Goal: Task Accomplishment & Management: Manage account settings

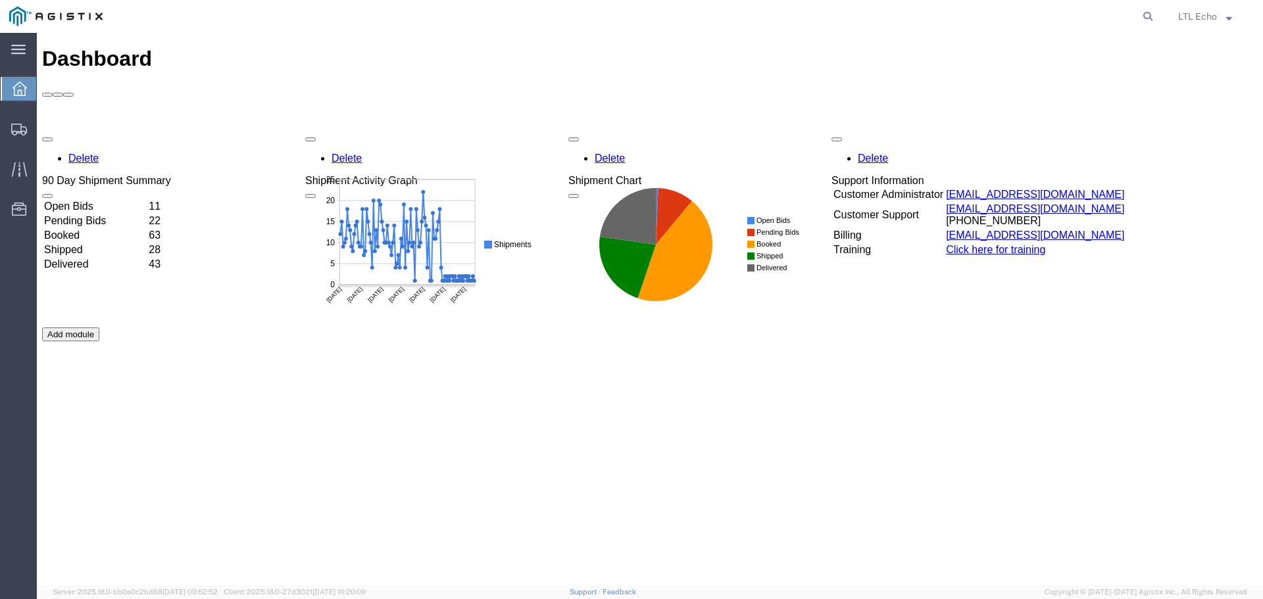
click at [1098, 3] on agx-global-search at bounding box center [948, 16] width 421 height 33
click at [1148, 17] on icon at bounding box center [1148, 16] width 18 height 18
click at [1079, 17] on input "search" at bounding box center [939, 17] width 400 height 32
type input "56730828"
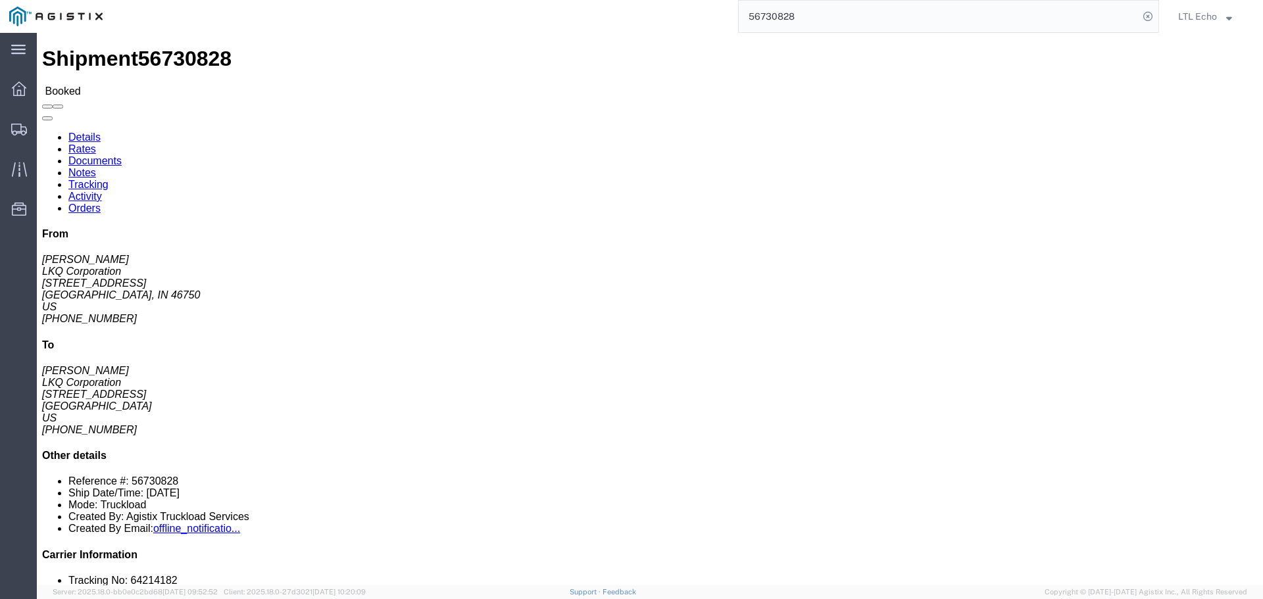
click link "Tracking"
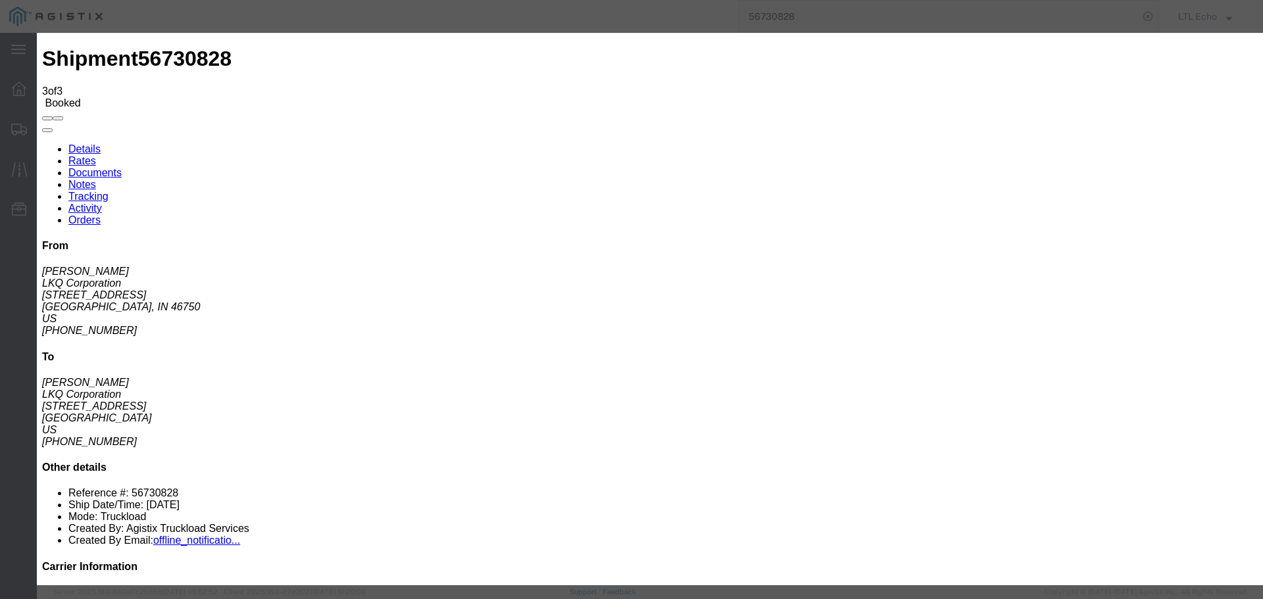
type input "[DATE]"
type input "1:00 PM"
select select "PICKEDUP"
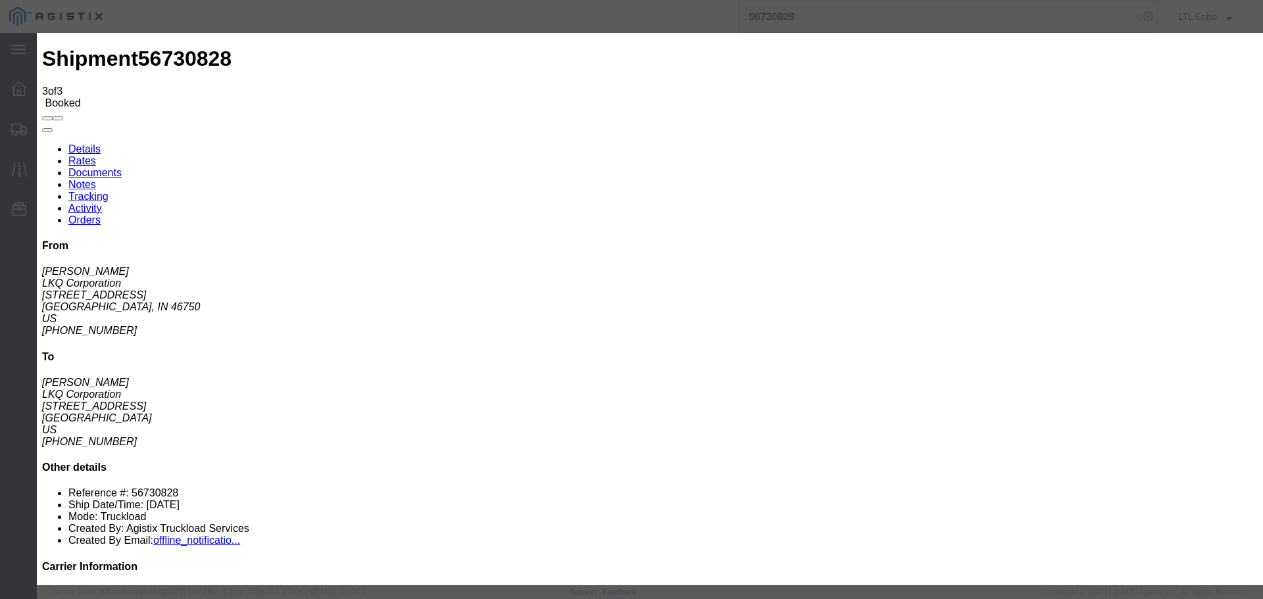
type input "[DATE]"
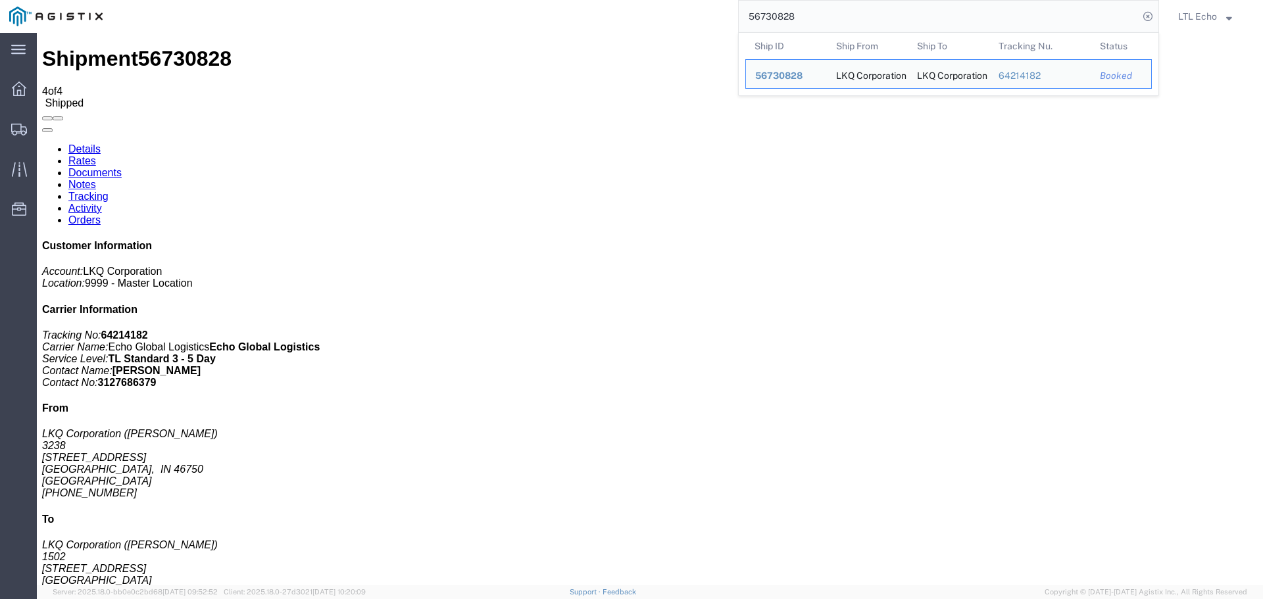
drag, startPoint x: 731, startPoint y: 5, endPoint x: 553, endPoint y: -14, distance: 179.2
click at [553, 0] on html "main_menu Created with Sketch. Collapse Menu Dashboard Shipments Traffic Resour…" at bounding box center [631, 299] width 1263 height 599
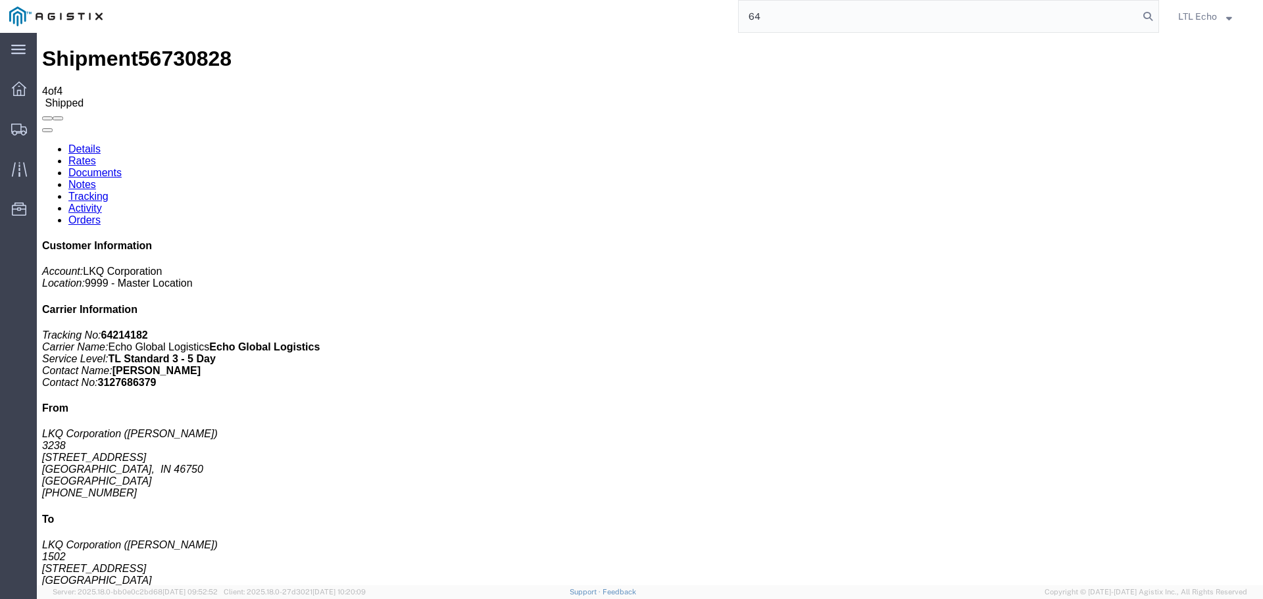
type input "6"
type input "56745147"
click at [1150, 18] on icon at bounding box center [1148, 16] width 18 height 18
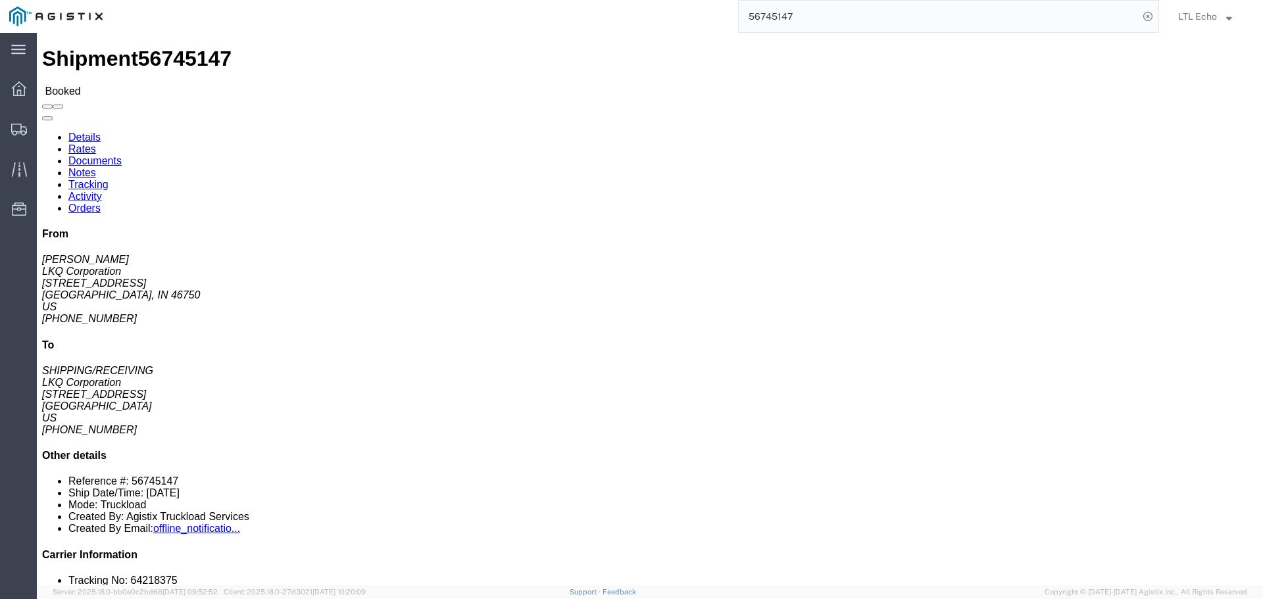
click link "Tracking"
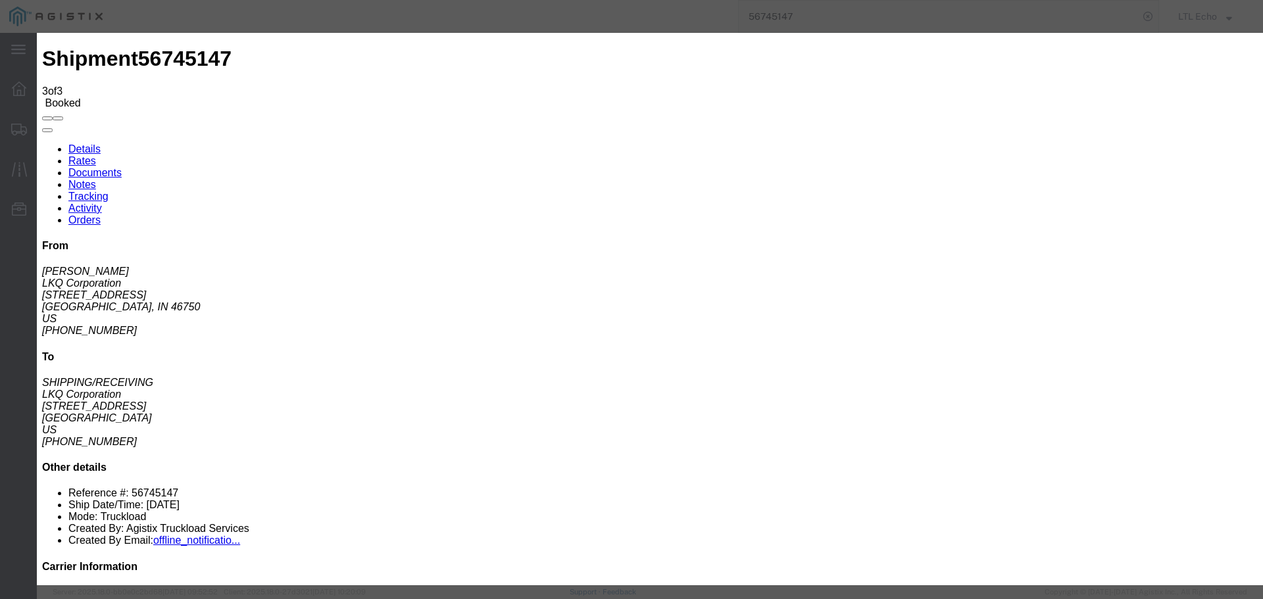
type input "[DATE]"
type input "1:00 PM"
select select "PICKEDUP"
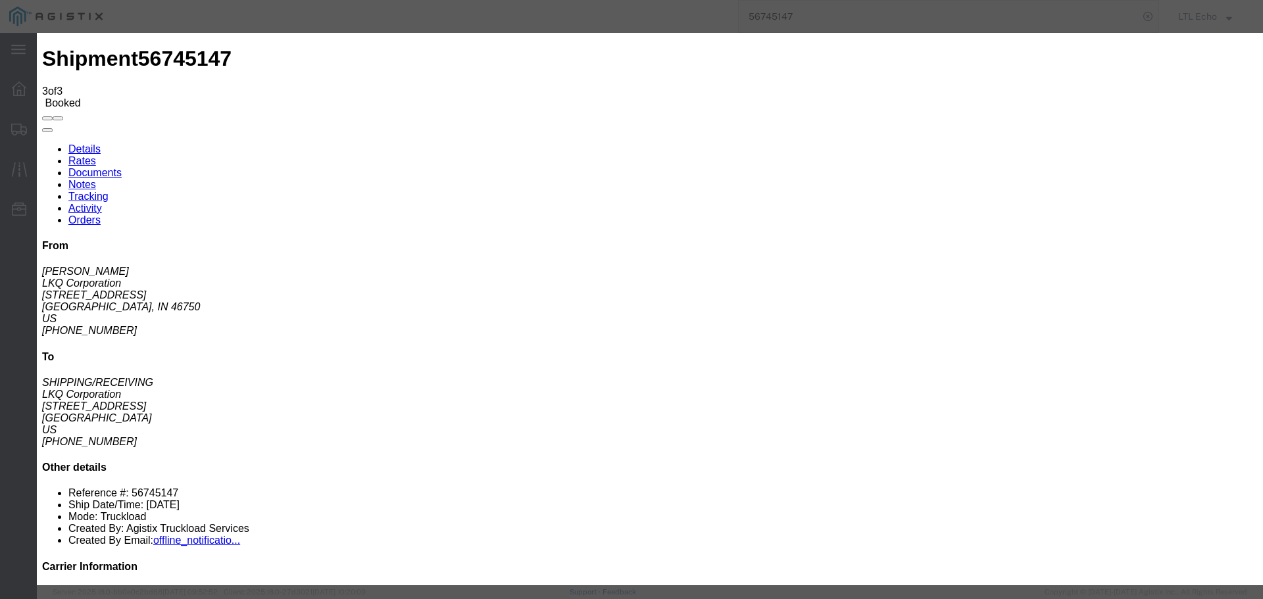
type input "[DATE]"
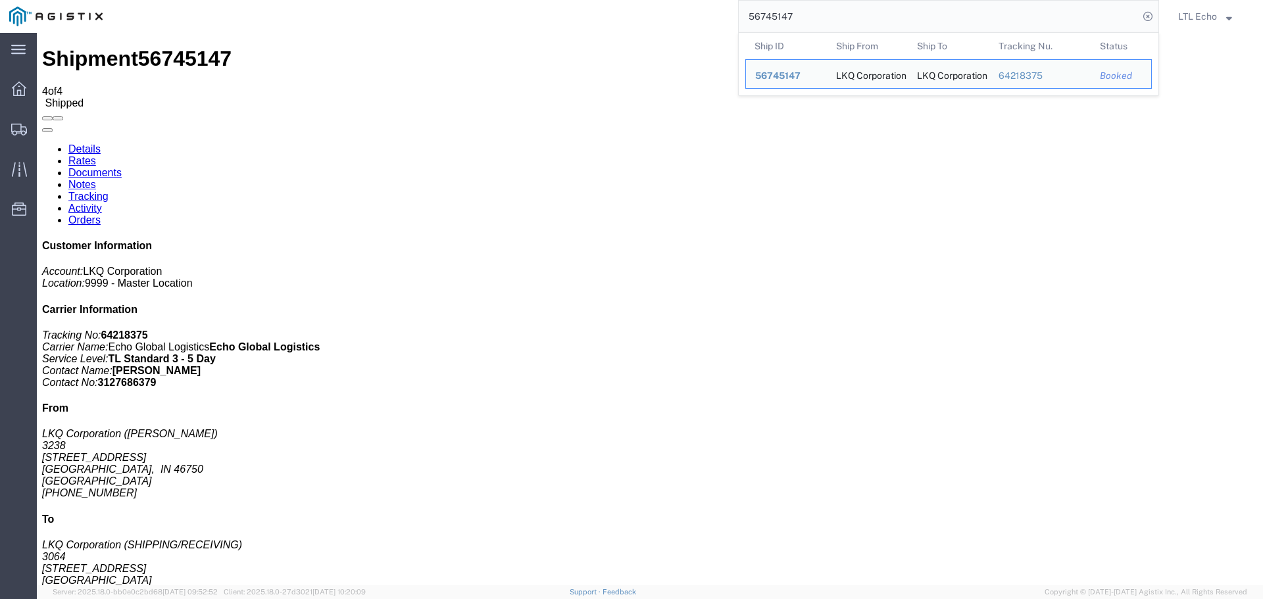
drag, startPoint x: 866, startPoint y: 26, endPoint x: 547, endPoint y: -9, distance: 320.8
click at [547, 0] on html "main_menu Created with Sketch. Collapse Menu Dashboard Shipments Traffic Resour…" at bounding box center [631, 299] width 1263 height 599
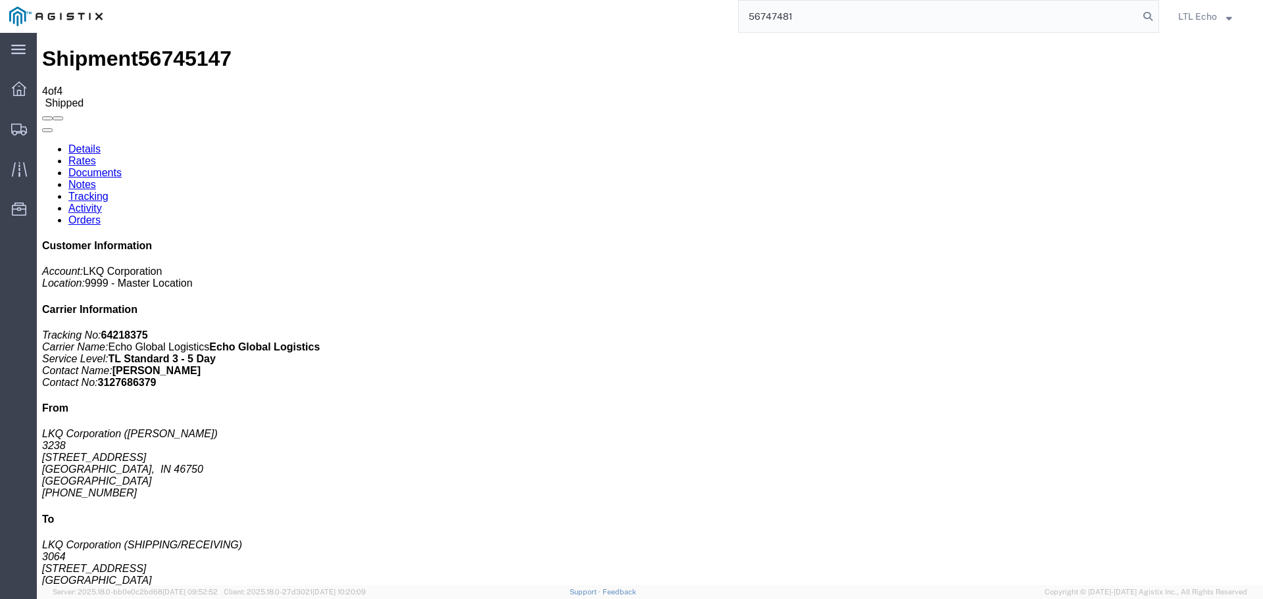
type input "56747481"
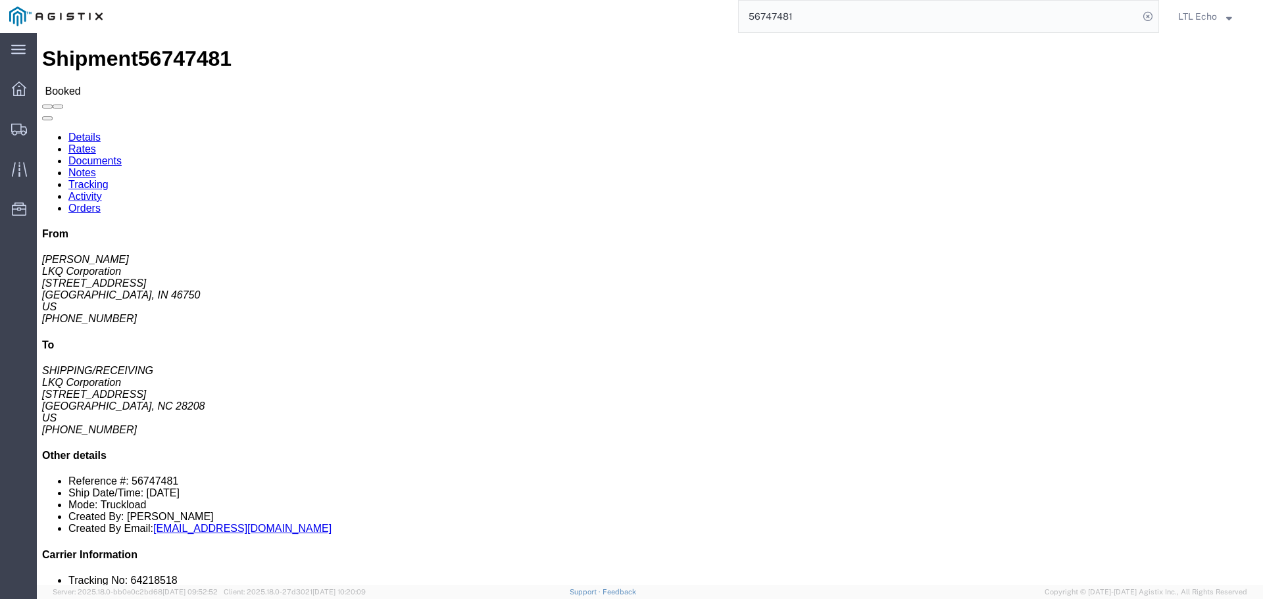
click link "Tracking"
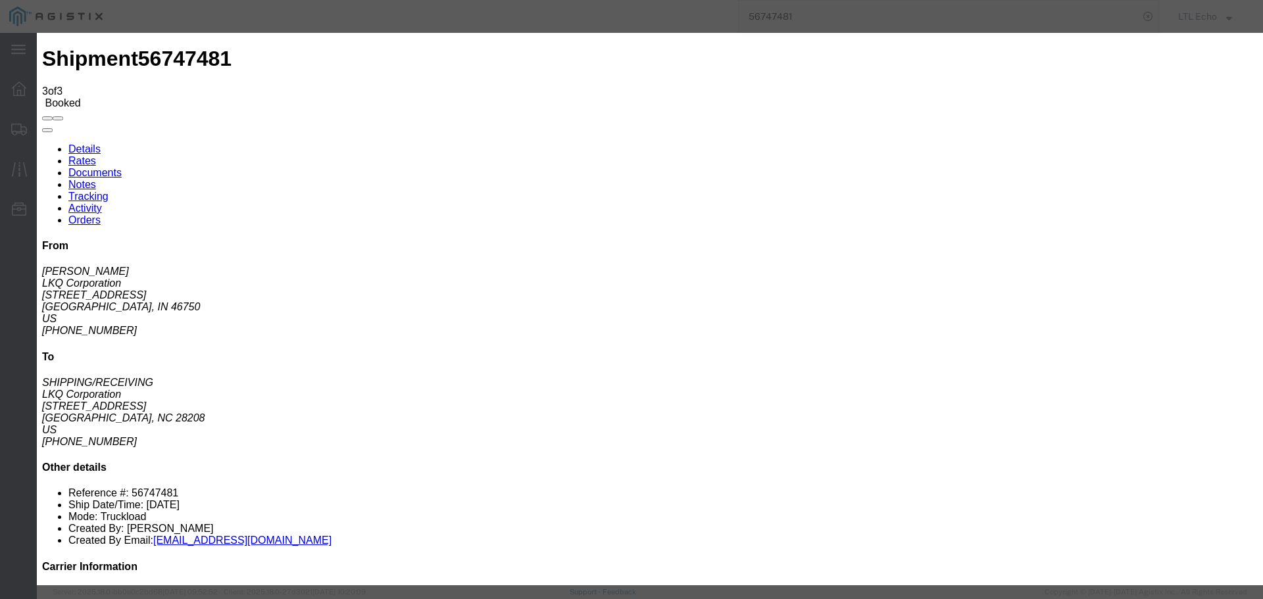
type input "[DATE]"
type input "1:00 PM"
select select "PICKEDUP"
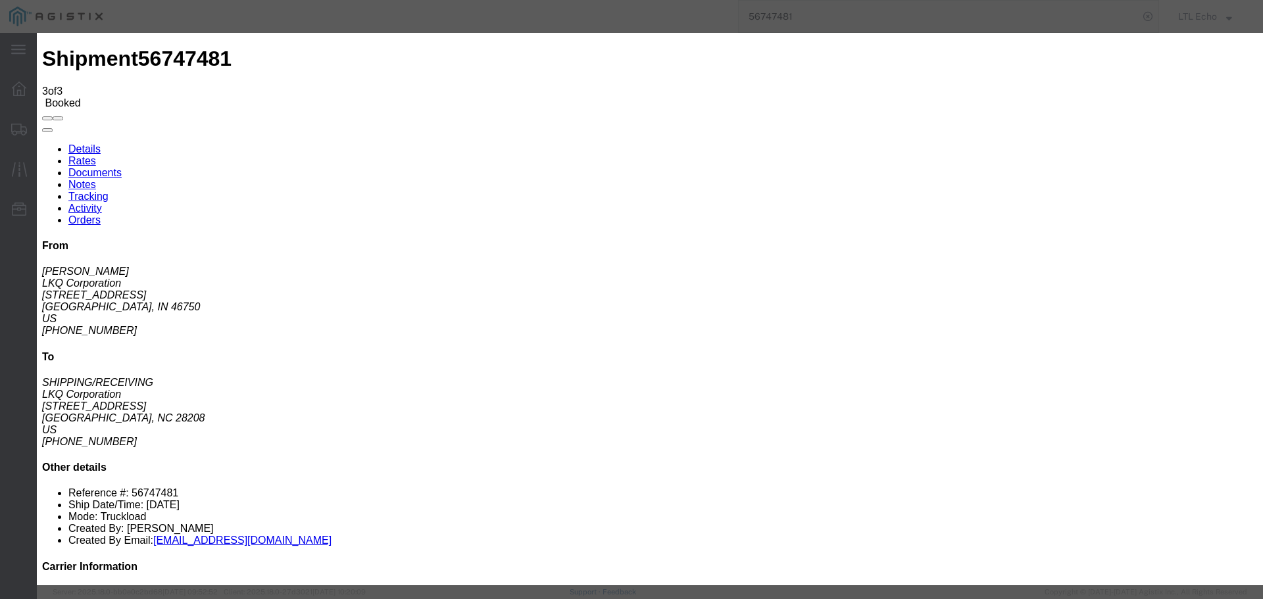
type input "[DATE]"
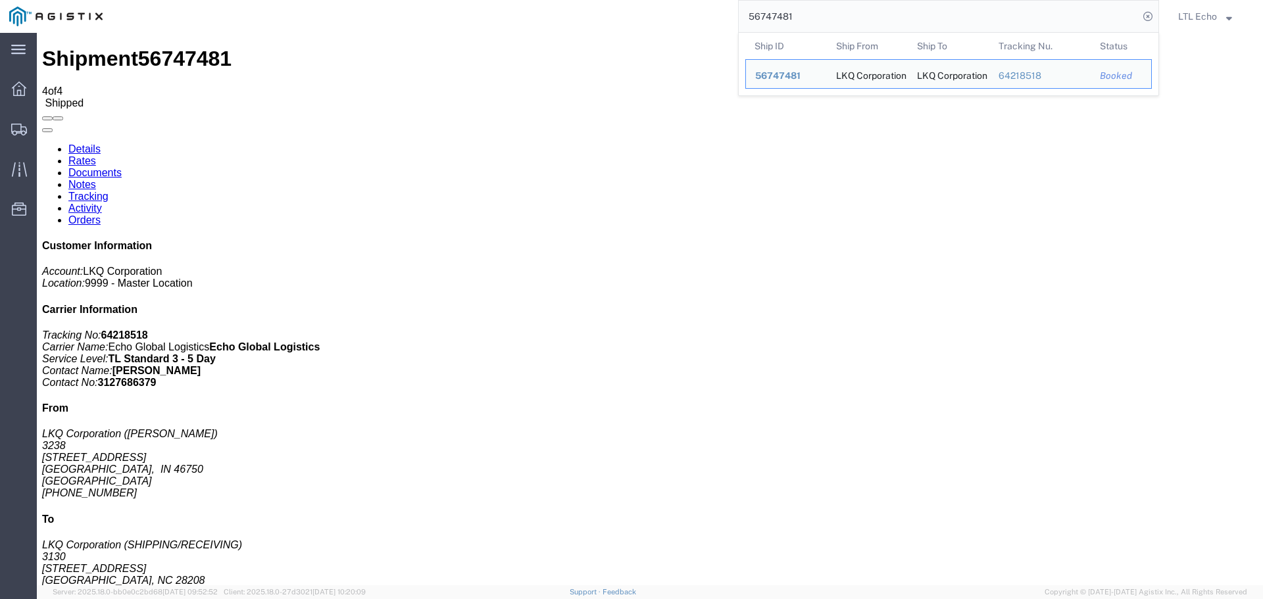
drag, startPoint x: 882, startPoint y: 14, endPoint x: 578, endPoint y: 16, distance: 304.5
click at [578, 16] on div "56747481 Ship ID Ship From Ship To Tracking Nu. Status Ship ID 56747481 Ship Fr…" at bounding box center [635, 16] width 1047 height 33
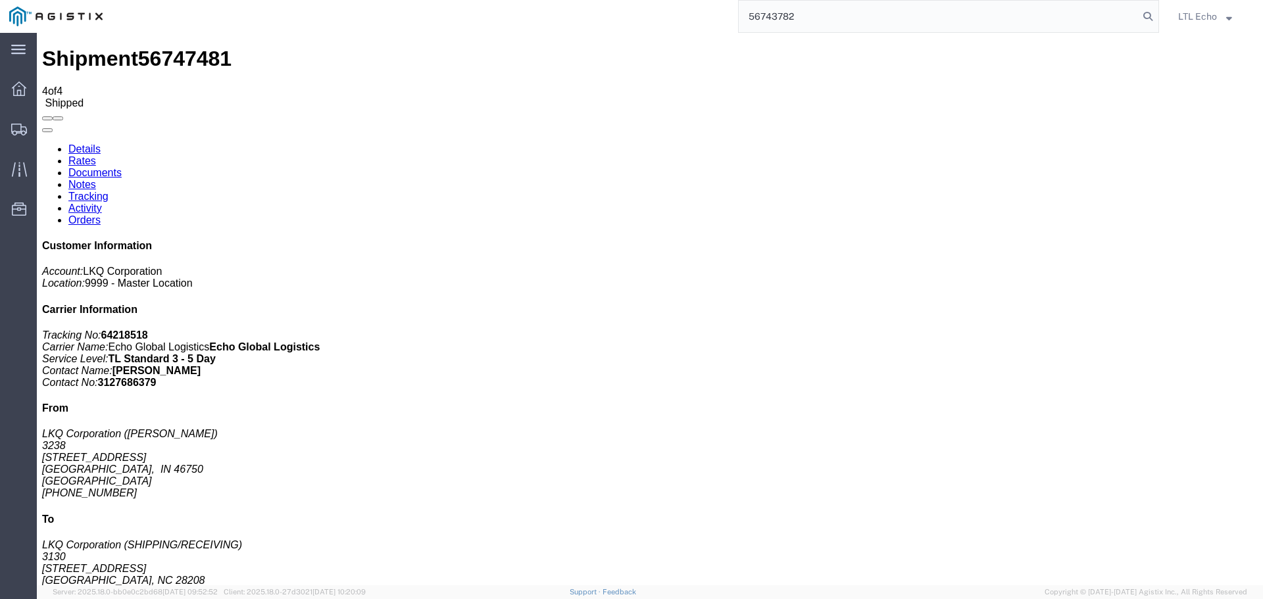
type input "56743782"
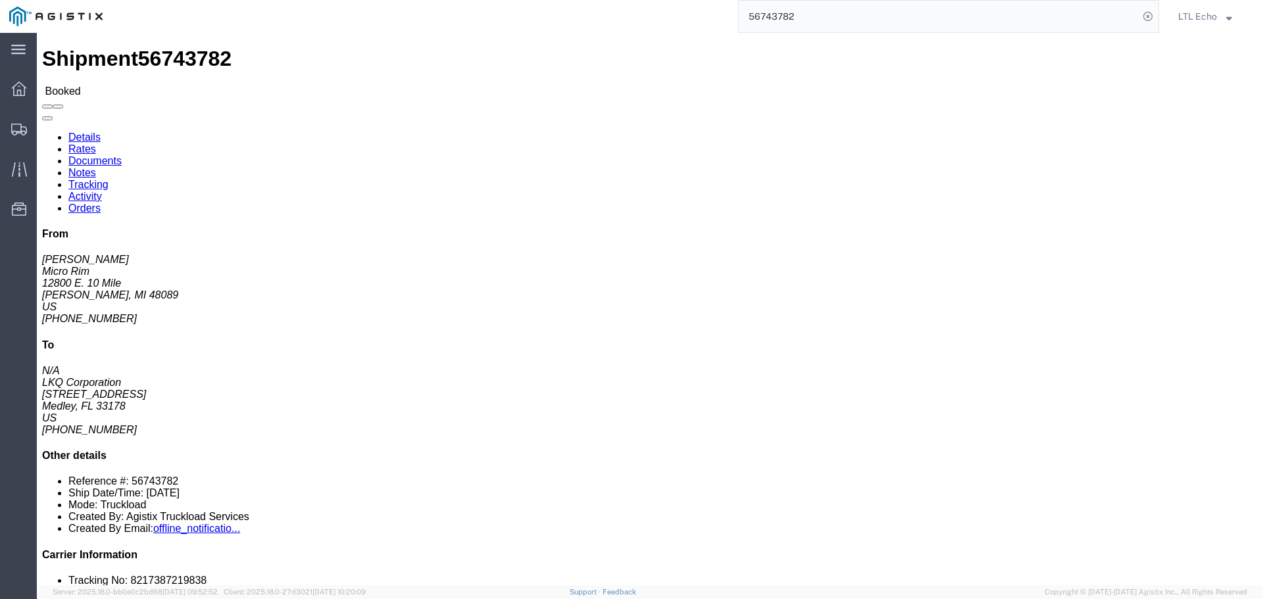
click link "Tracking"
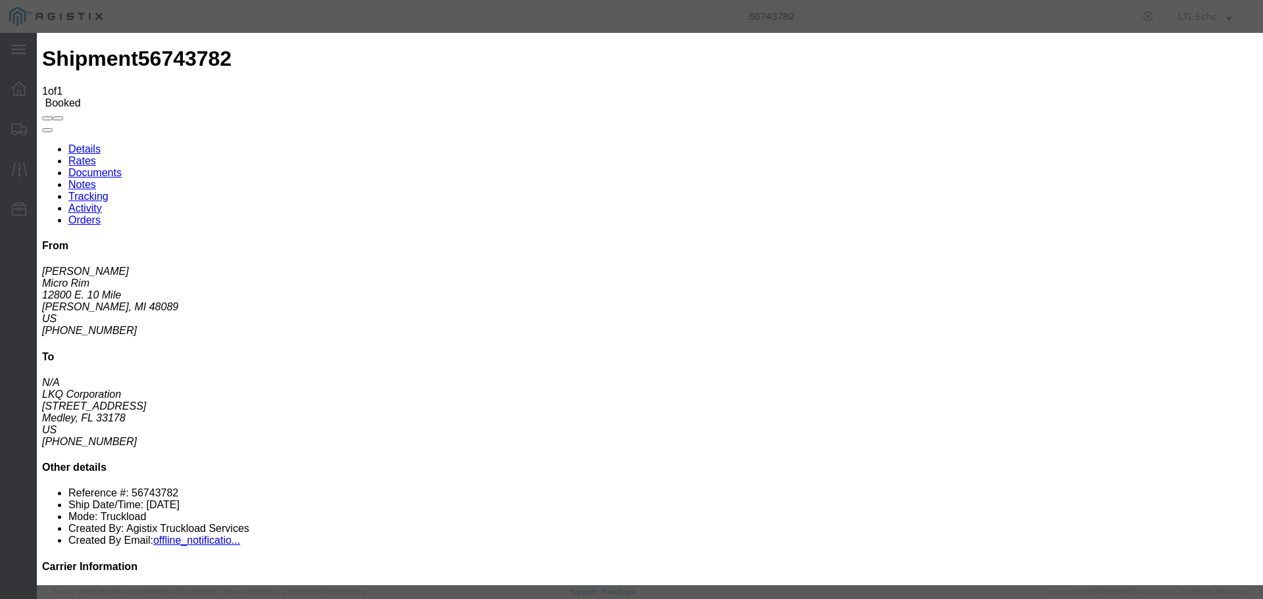
type input "[DATE]"
type input "1:00 PM"
select select "PICKEDUP"
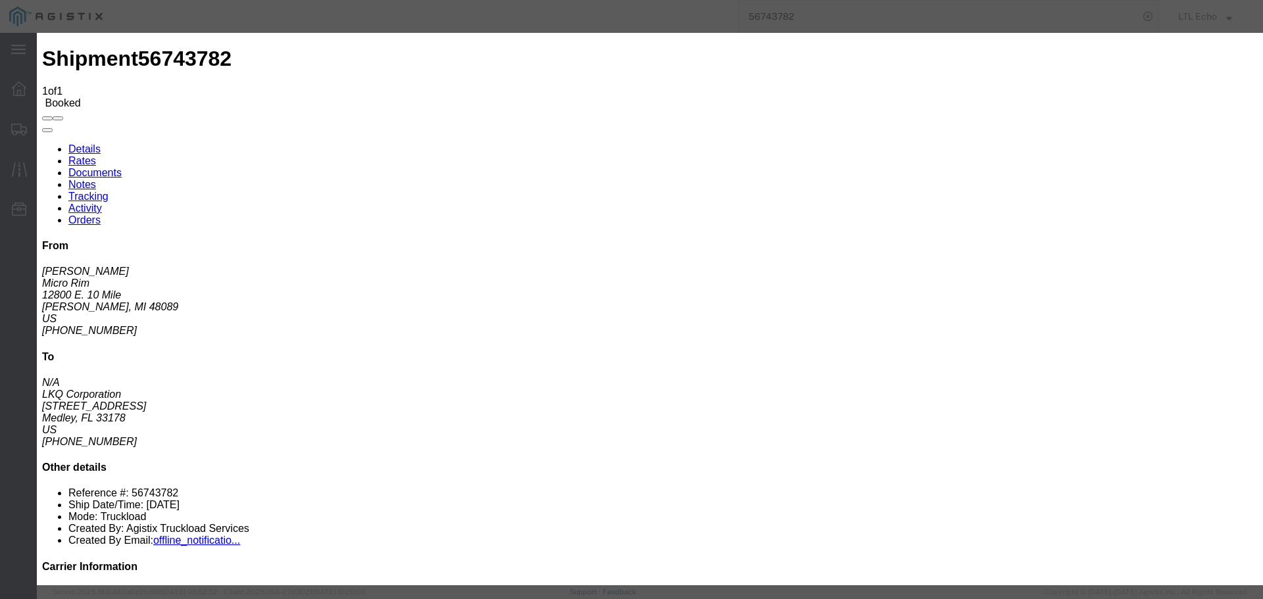
type input "[DATE]"
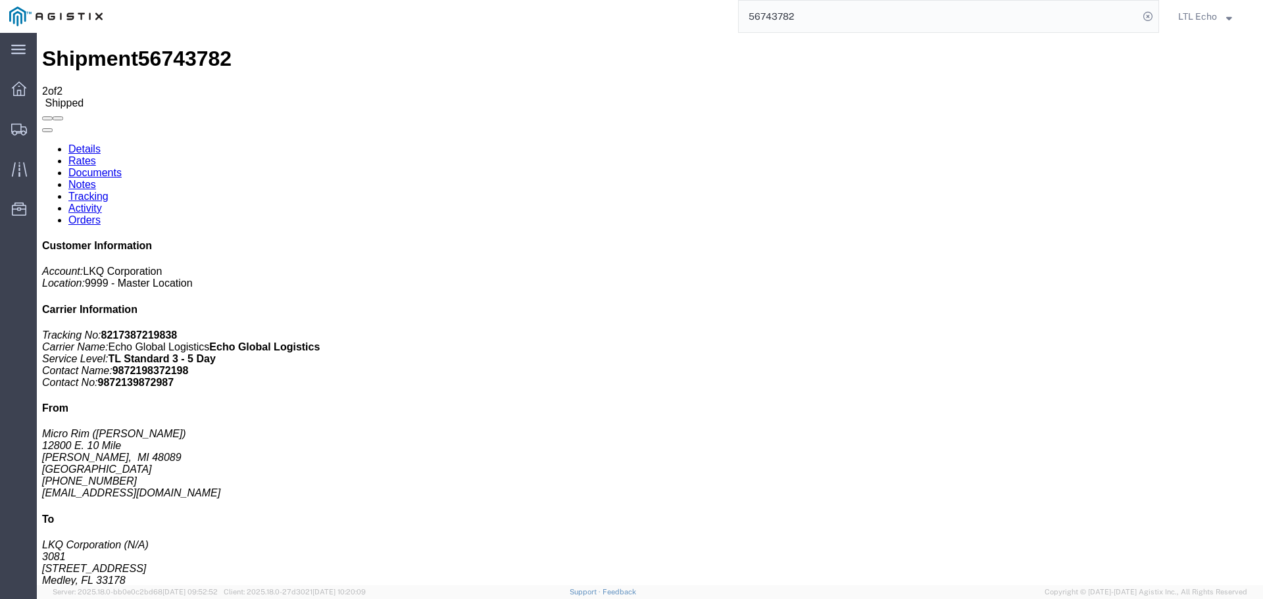
click at [772, 19] on input "56743782" at bounding box center [939, 17] width 400 height 32
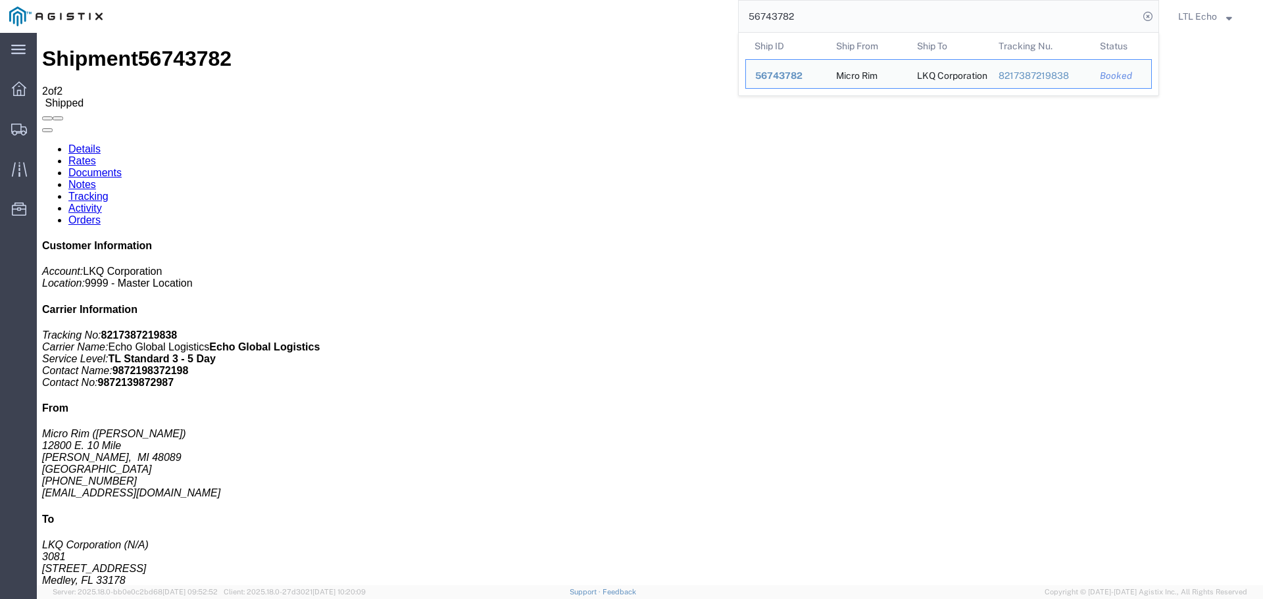
click at [772, 19] on input "56743782" at bounding box center [939, 17] width 400 height 32
paste input "683775"
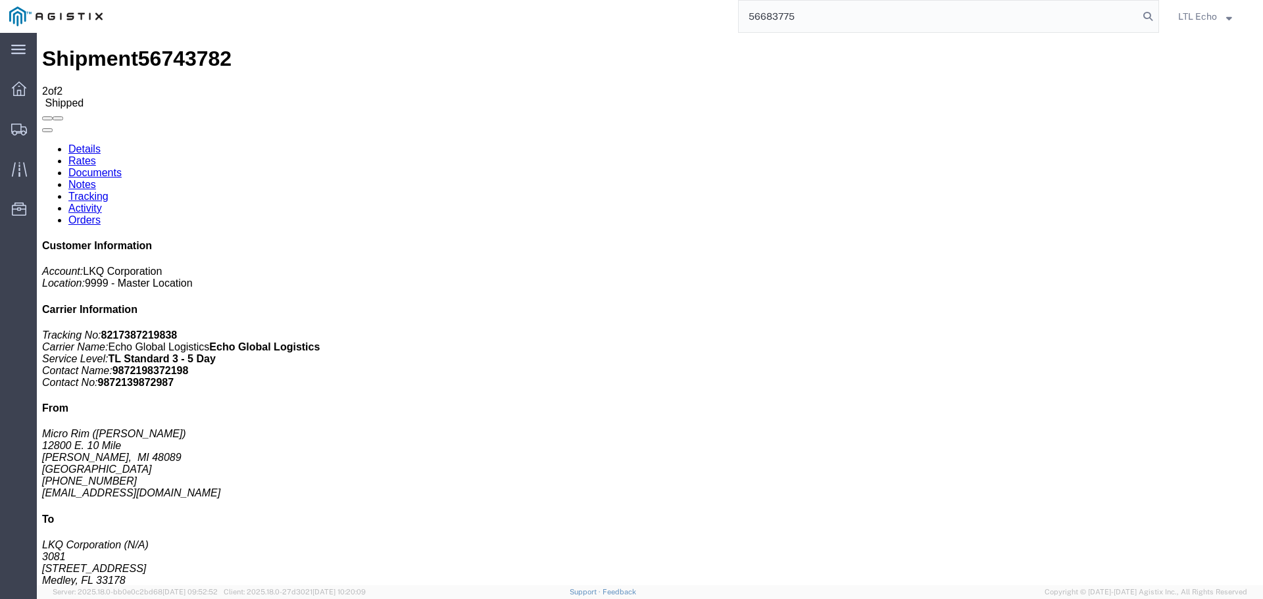
type input "56683775"
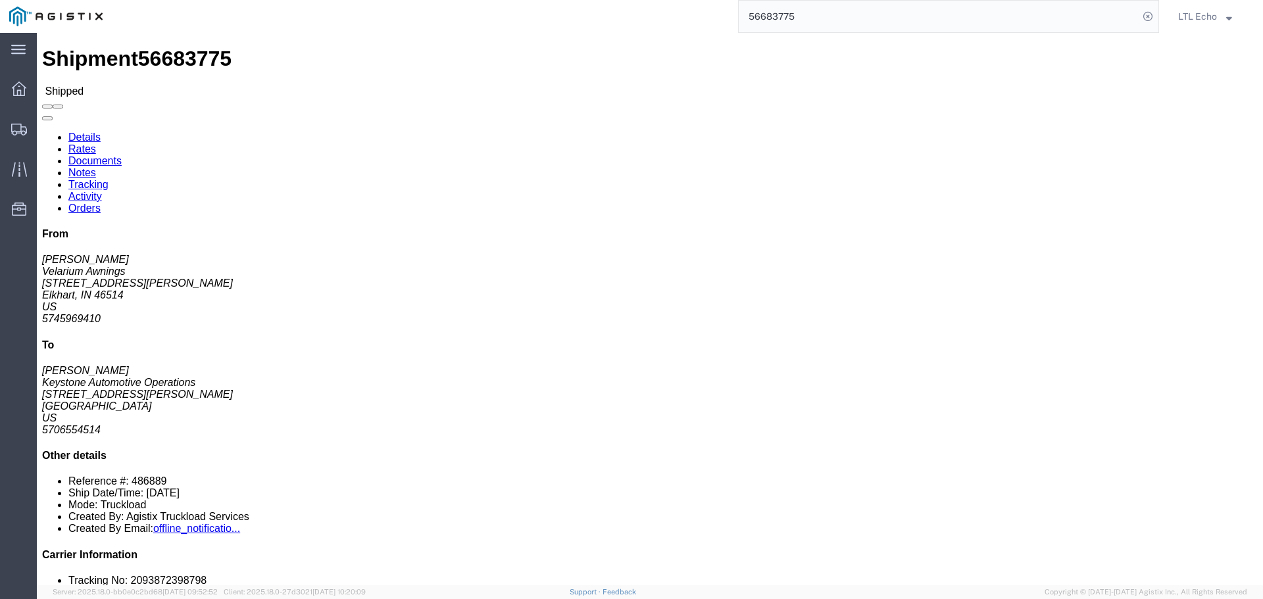
click link "Tracking"
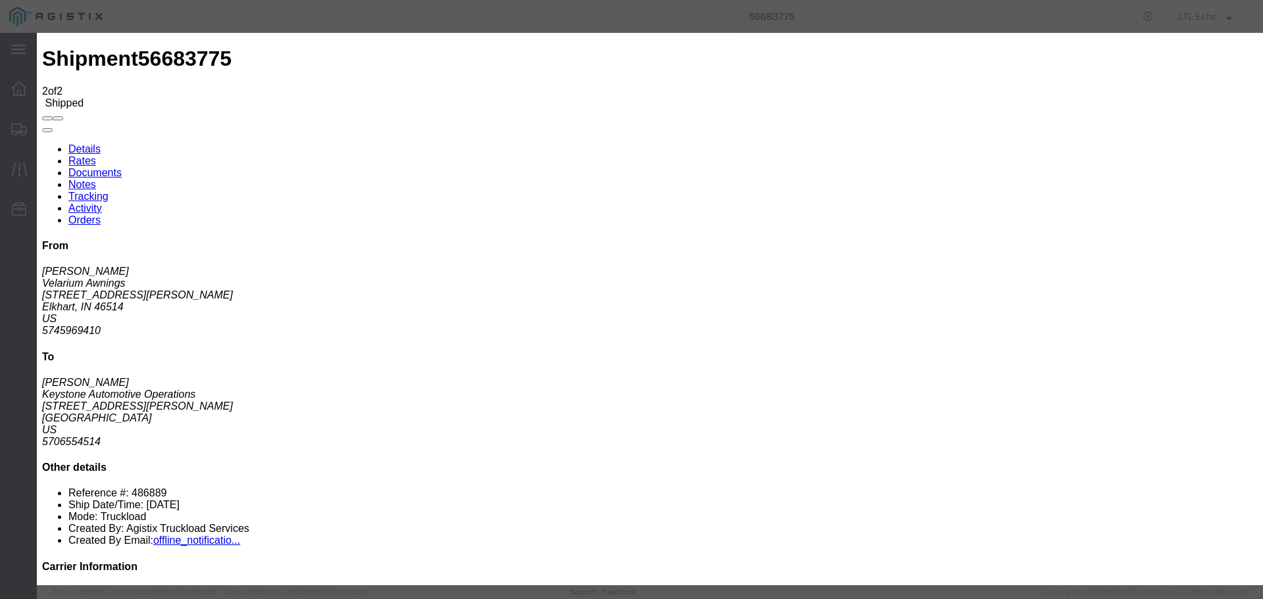
type input "[DATE]"
type input "1:00 PM"
select select "DELIVRED"
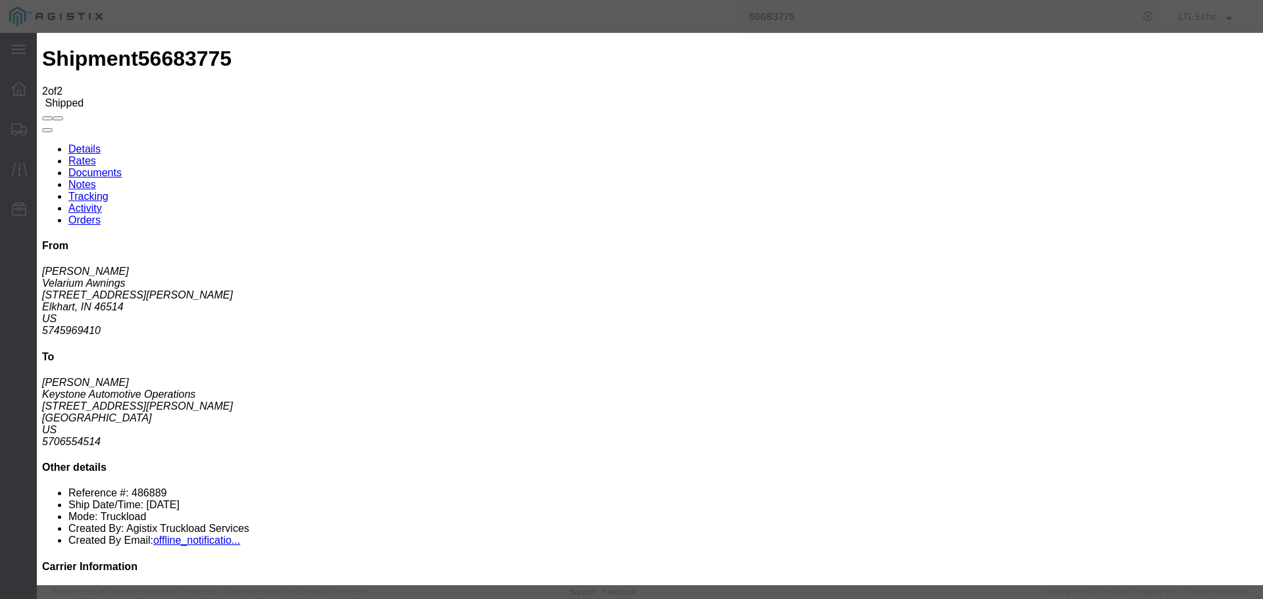
type input "[DATE]"
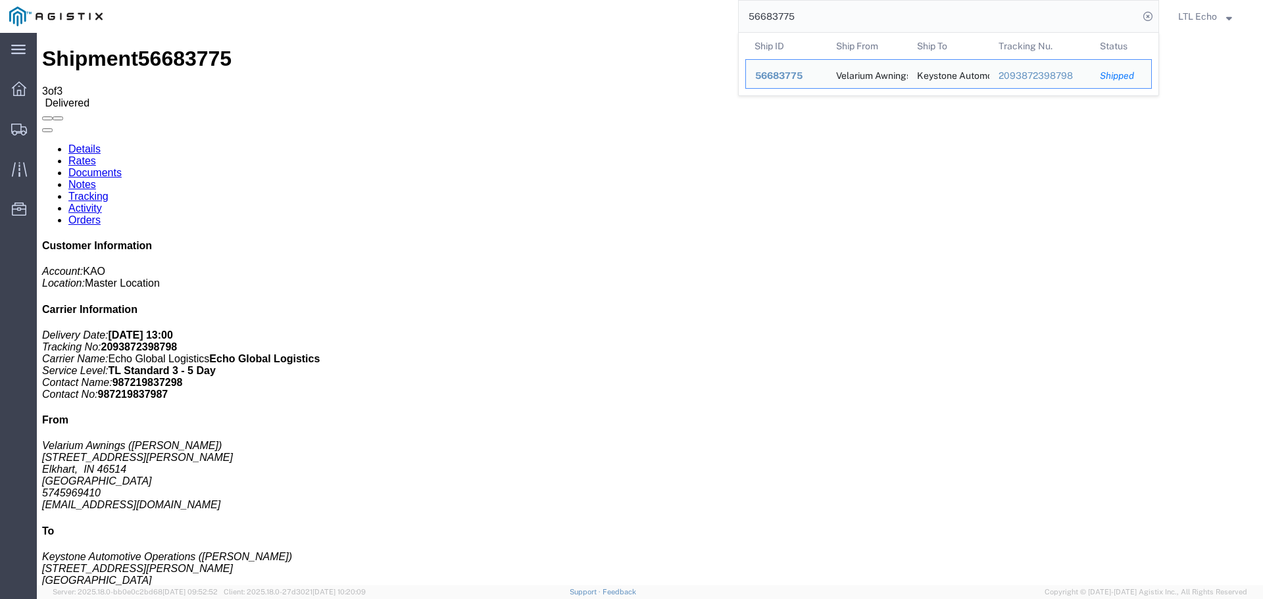
click at [772, 16] on input "56683775" at bounding box center [939, 17] width 400 height 32
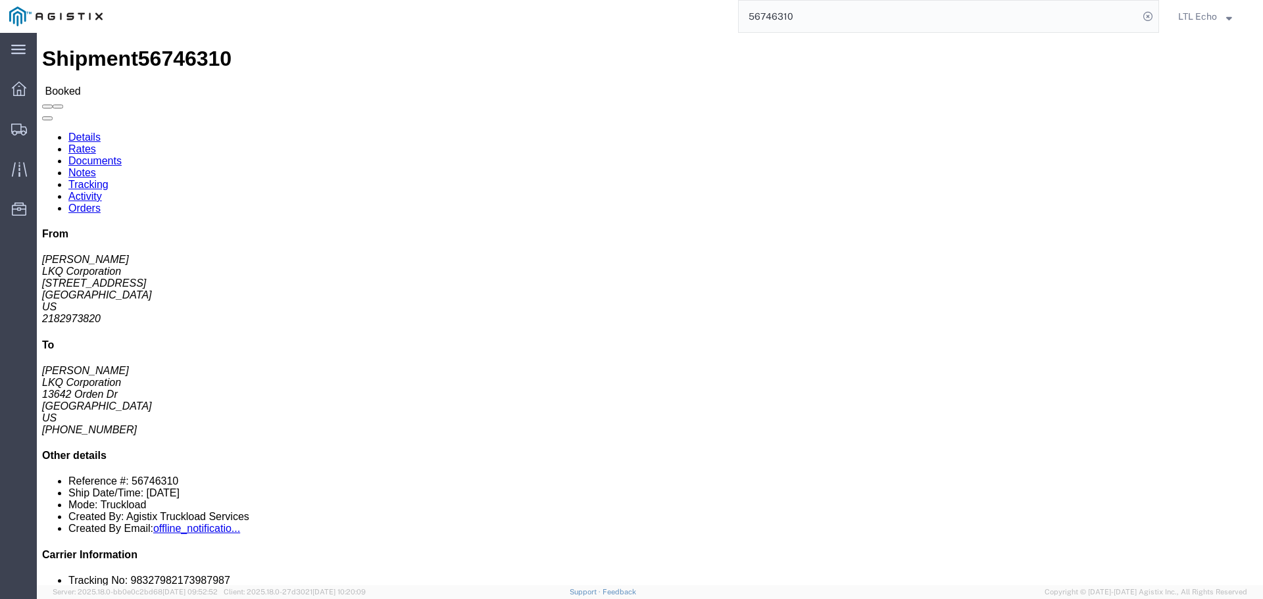
click at [778, 18] on input "56746310" at bounding box center [939, 17] width 400 height 32
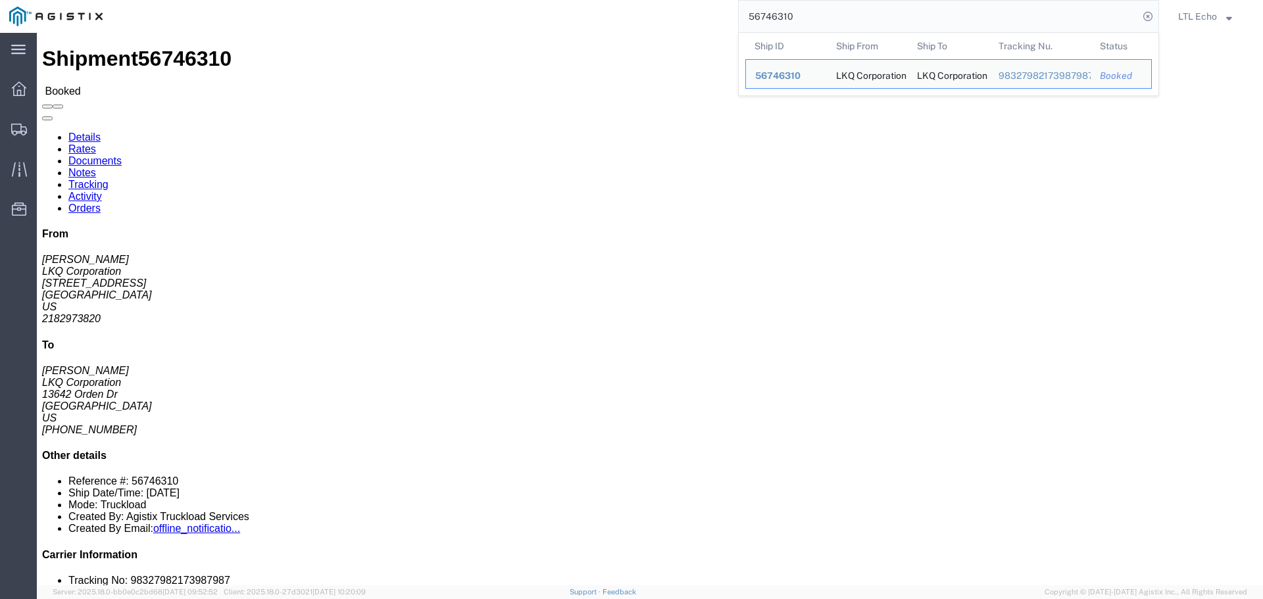
click at [778, 18] on input "56746310" at bounding box center [939, 17] width 400 height 32
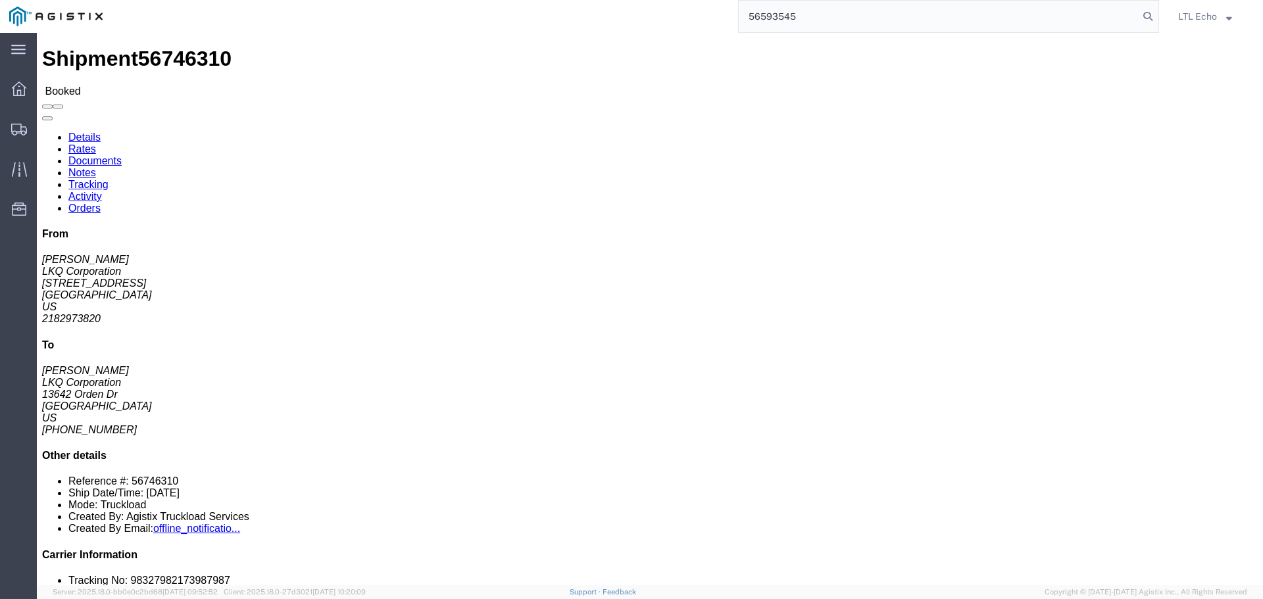
type input "56593545"
click link "Tracking"
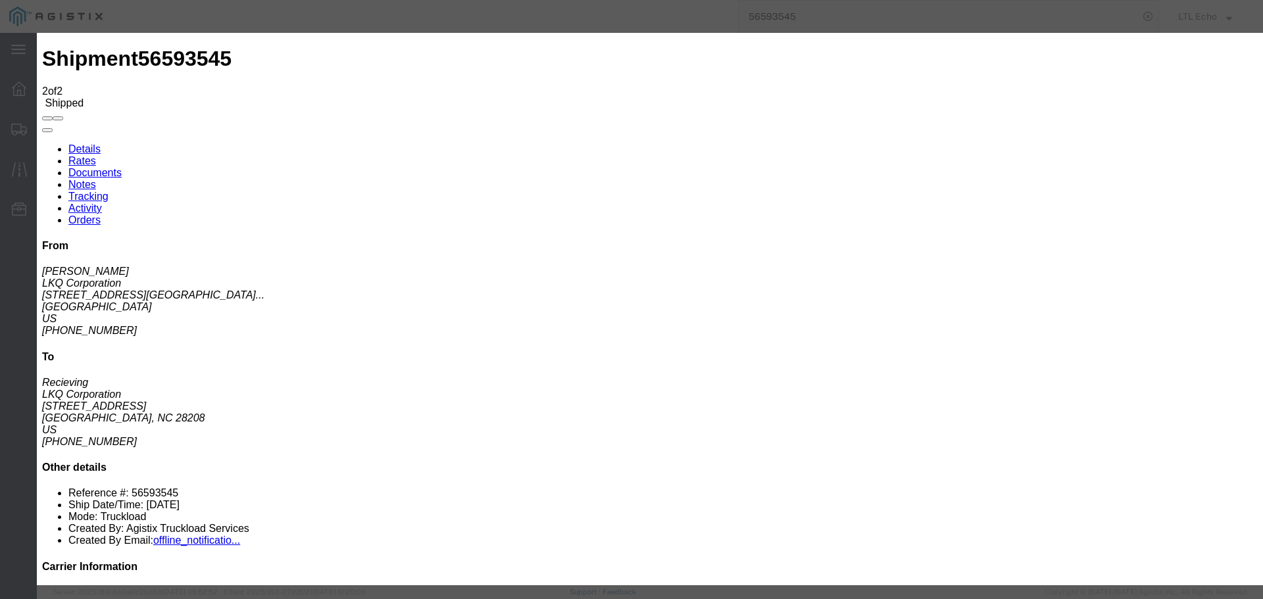
type input "[DATE]"
type input "2:00 PM"
select select "DELIVRED"
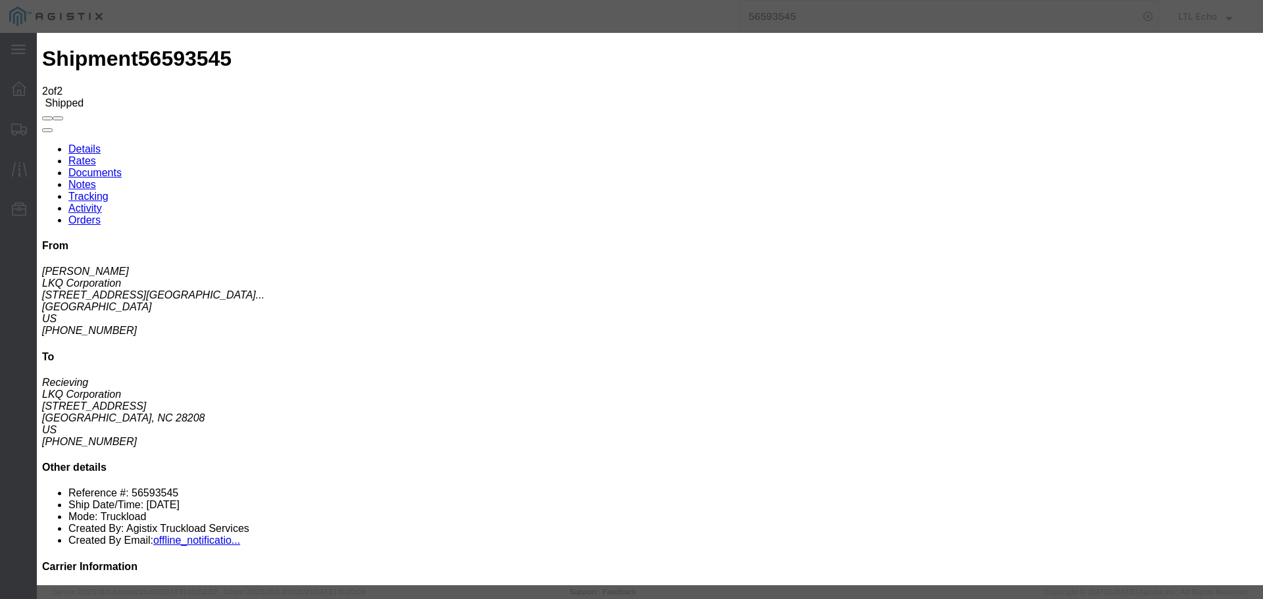
type input "[DATE]"
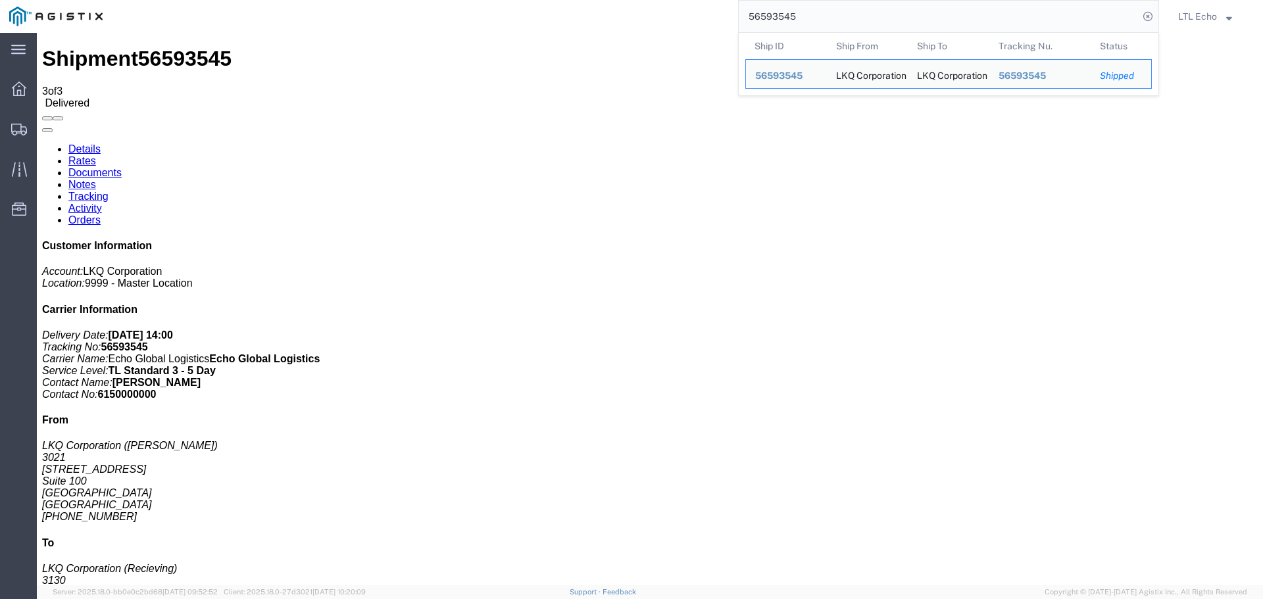
click at [778, 18] on input "56593545" at bounding box center [939, 17] width 400 height 32
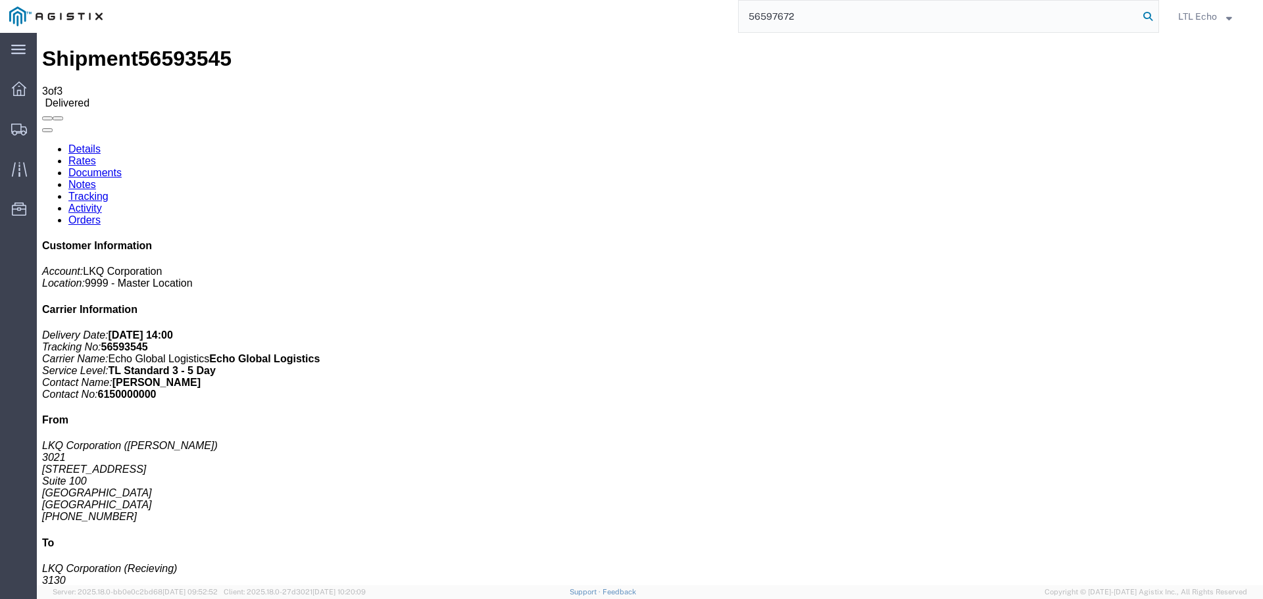
type input "56597672"
click at [1143, 16] on icon at bounding box center [1148, 16] width 18 height 18
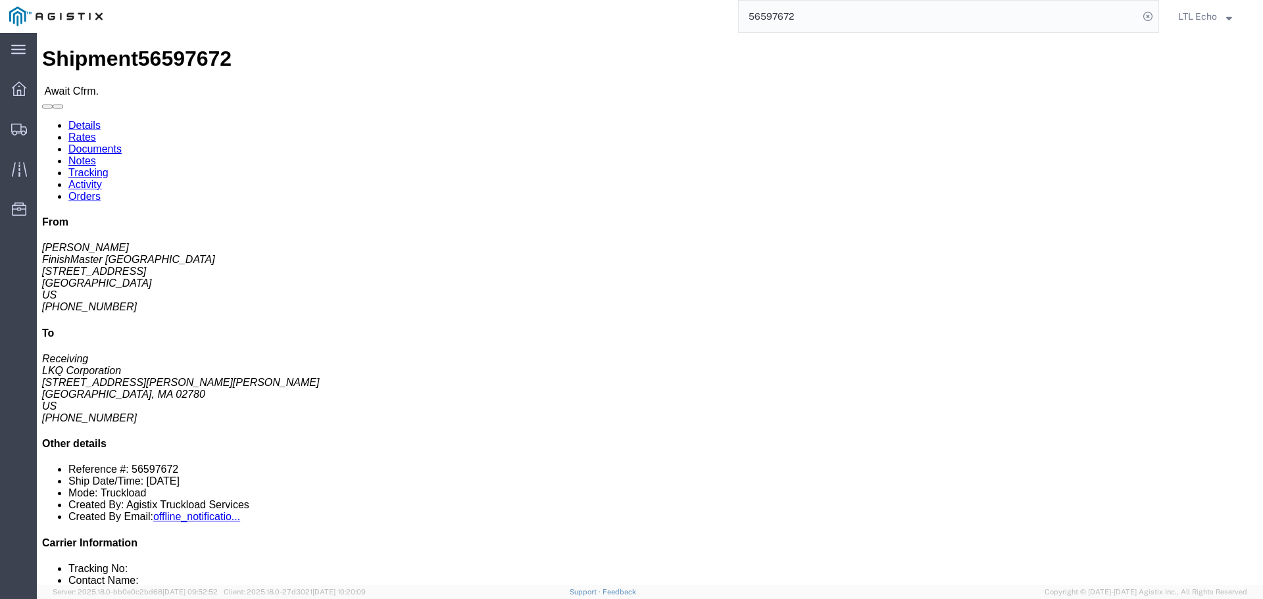
click link "Confirm"
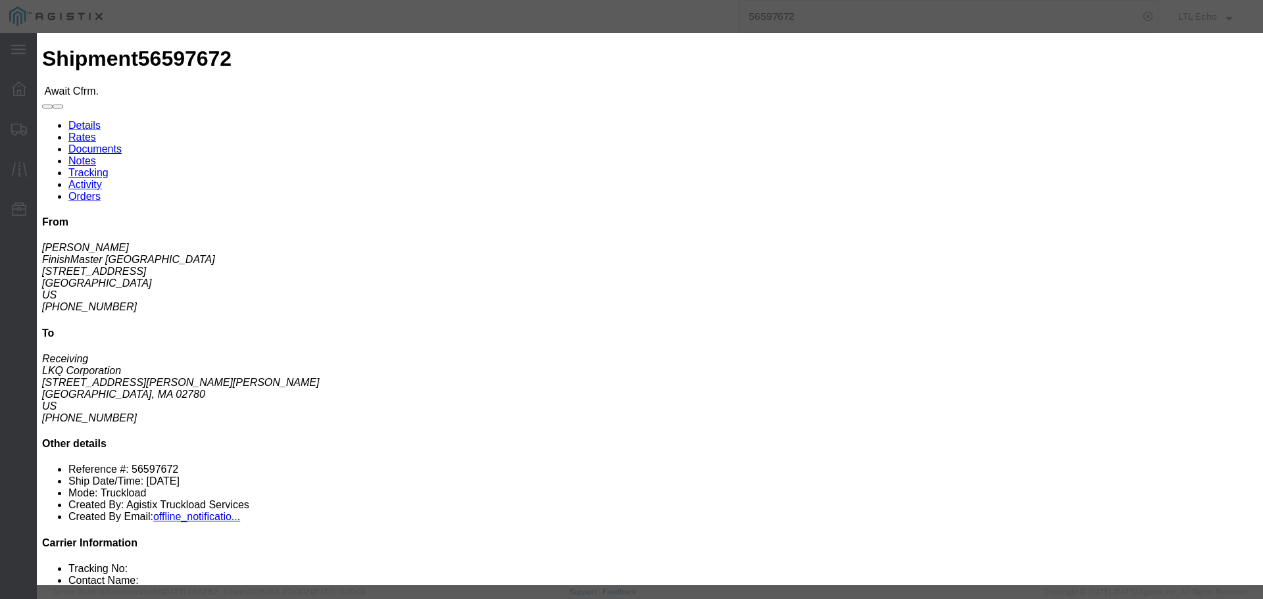
click input "checkbox"
checkbox input "true"
type input "LTL Echo"
type input "+ 8005116111"
click input "text"
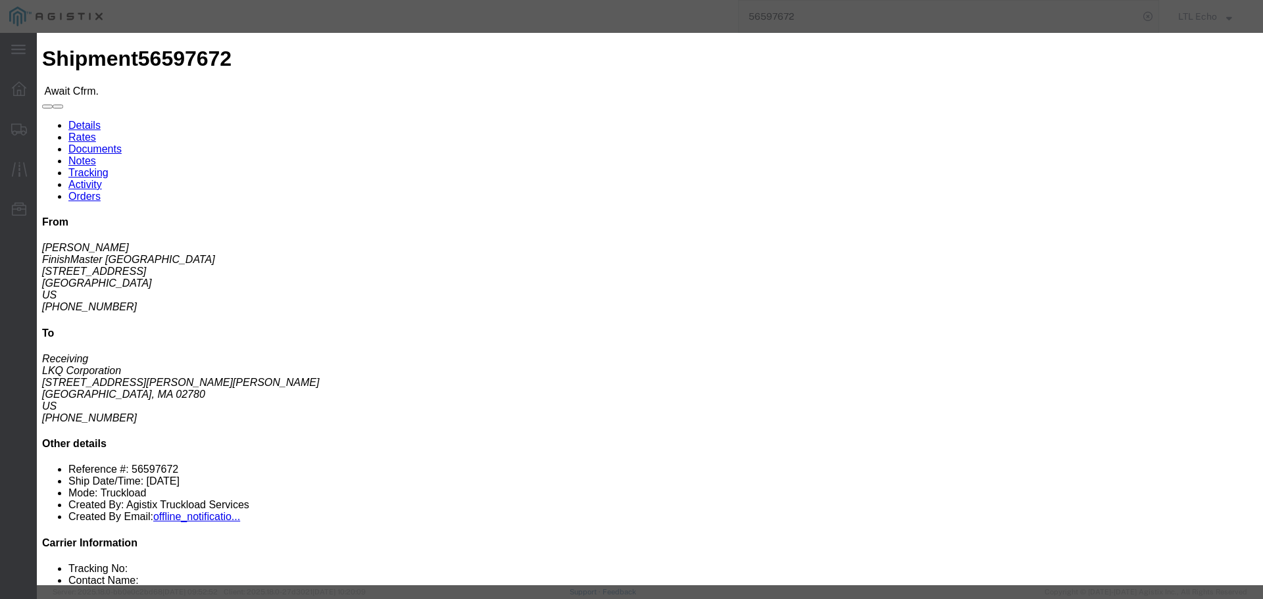
type input "64047105"
click button "Submit"
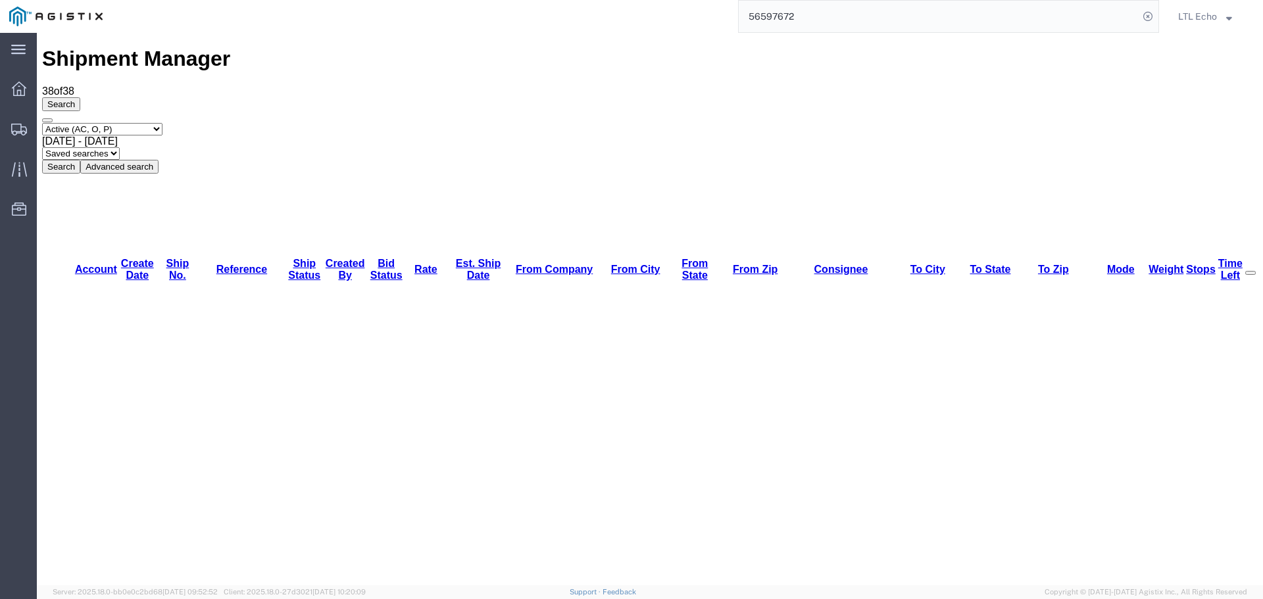
click at [869, 14] on input "56597672" at bounding box center [939, 17] width 400 height 32
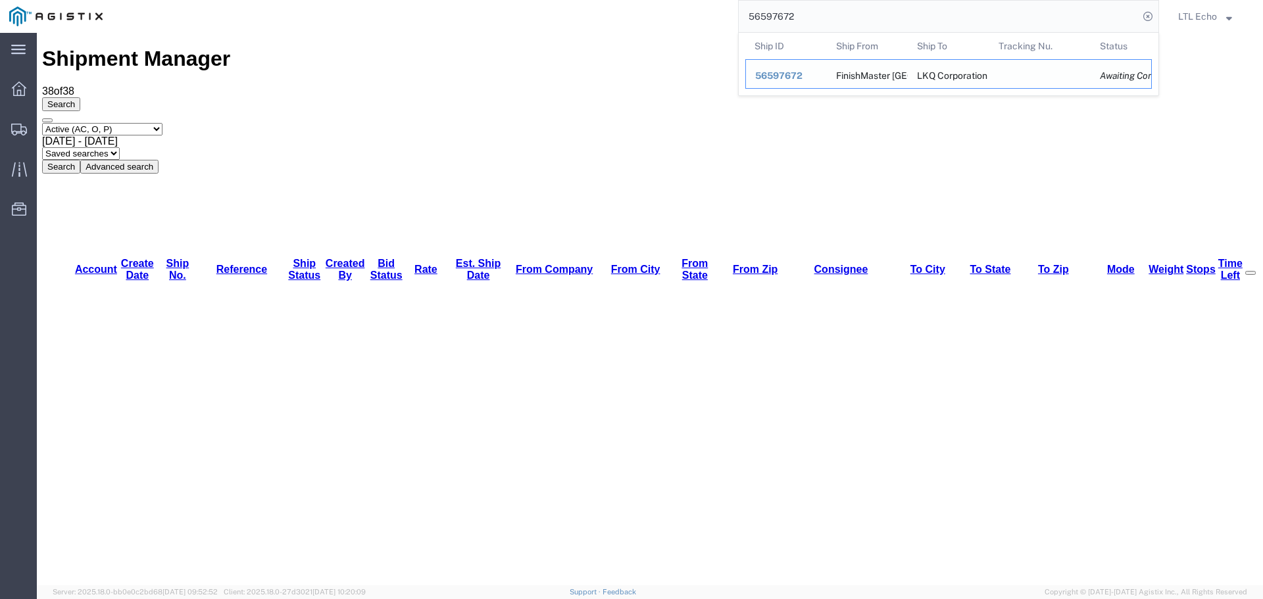
click at [777, 78] on span "56597672" at bounding box center [778, 75] width 47 height 11
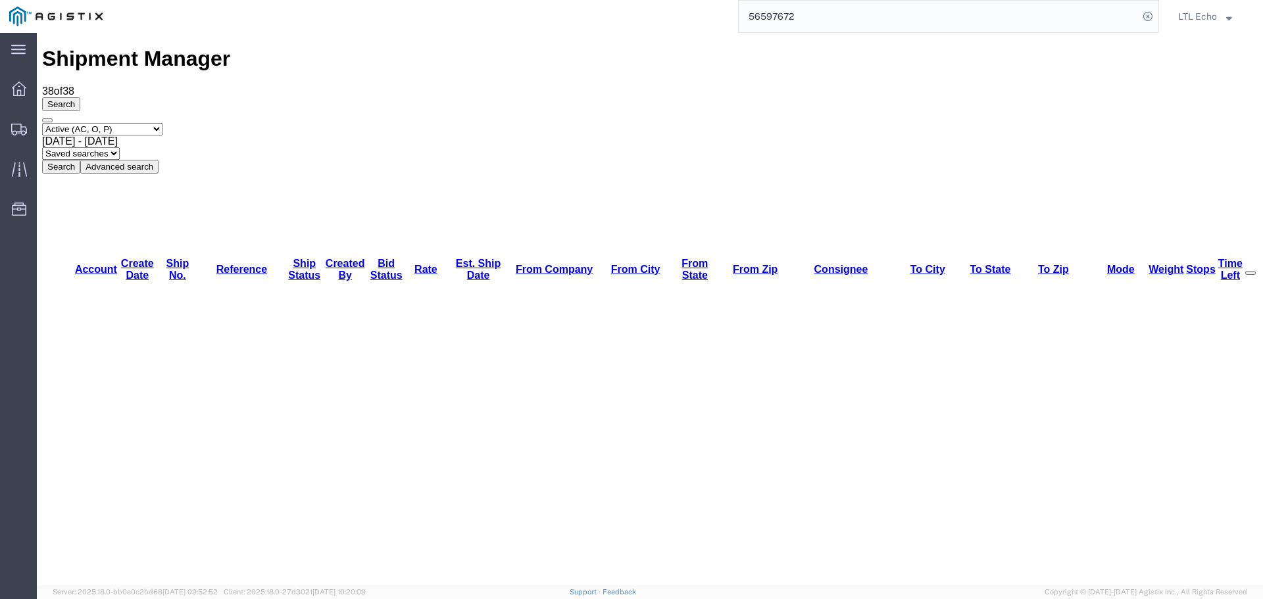
click at [850, 18] on input "56597672" at bounding box center [939, 17] width 400 height 32
click at [1142, 17] on icon at bounding box center [1148, 16] width 18 height 18
click at [1036, 19] on input "search" at bounding box center [939, 17] width 400 height 32
type input "56597672"
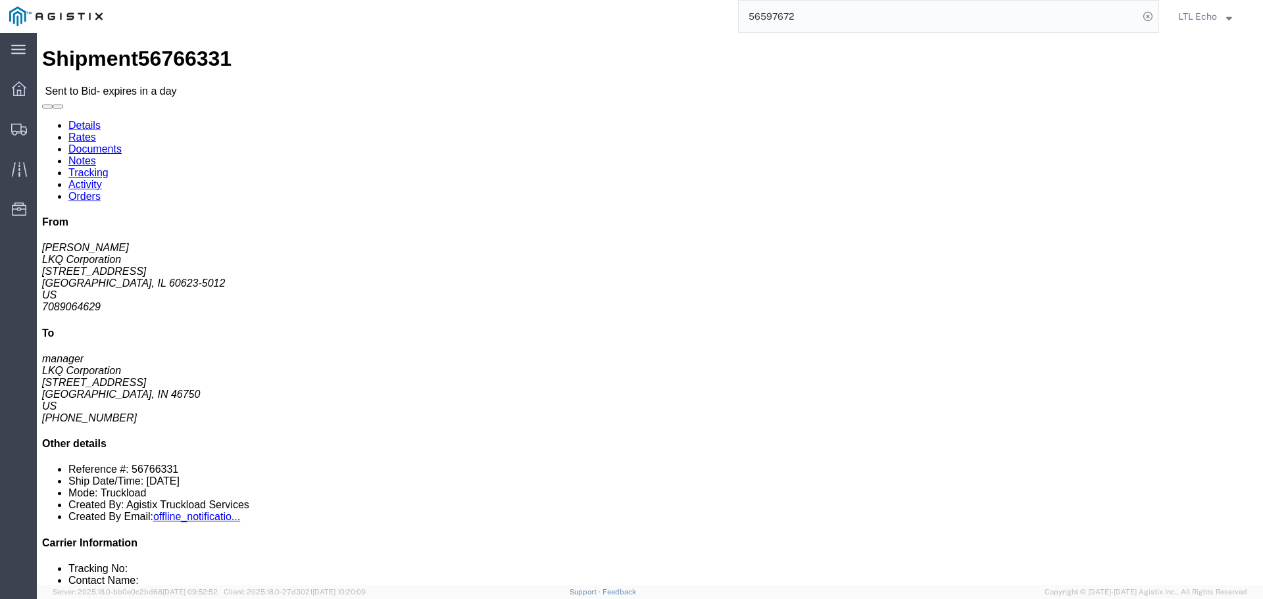
click at [868, 3] on input "56597672" at bounding box center [939, 17] width 400 height 32
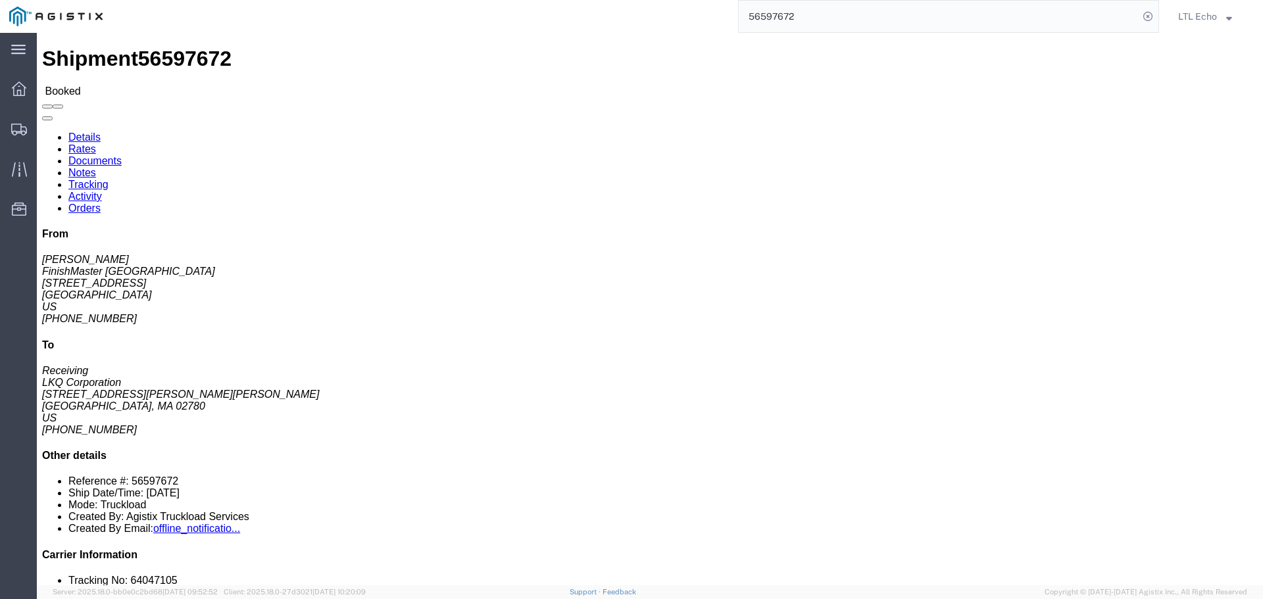
click link "Tracking"
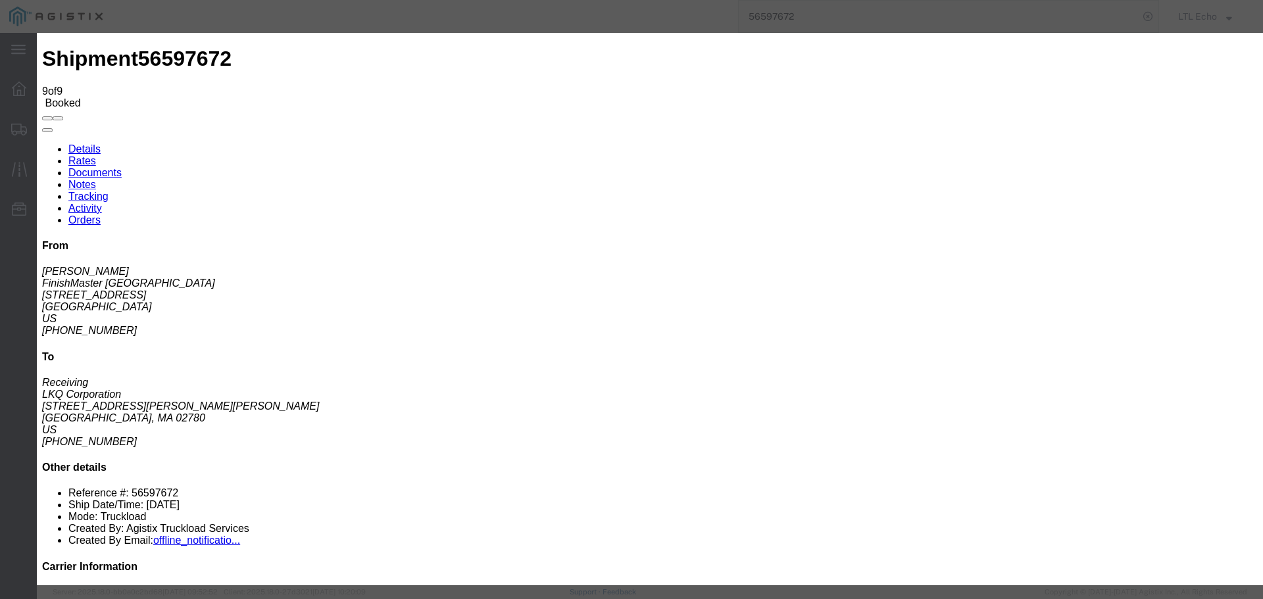
type input "[DATE]"
type input "2:00 PM"
select select "DELIVRED"
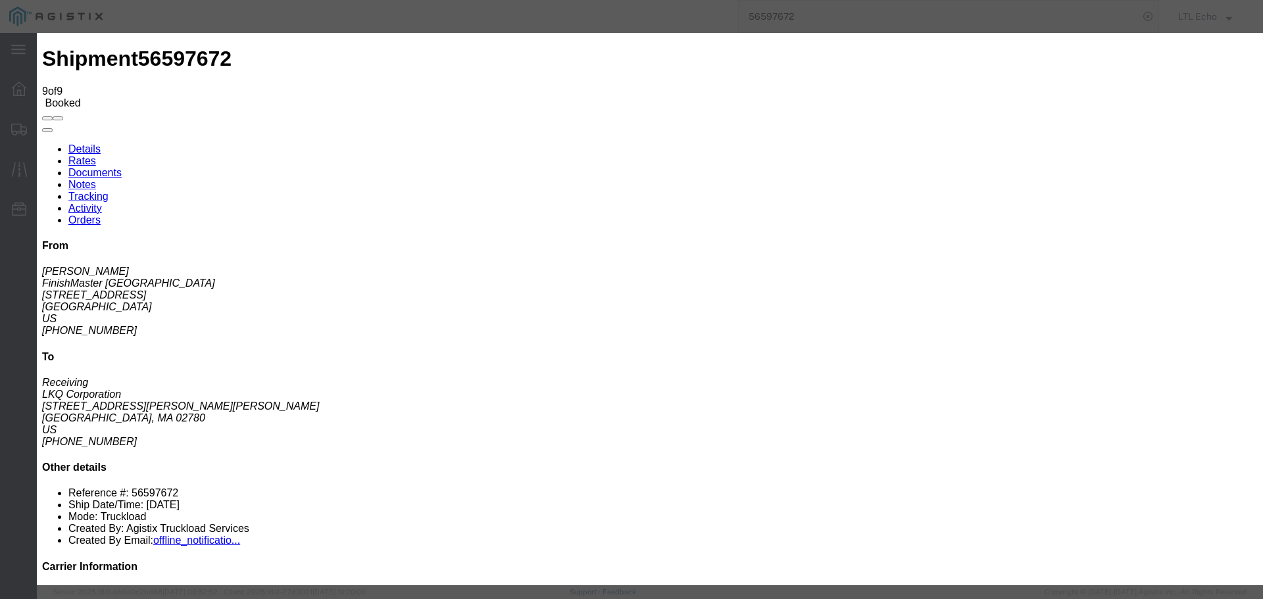
type input "[DATE]"
